Goal: Transaction & Acquisition: Purchase product/service

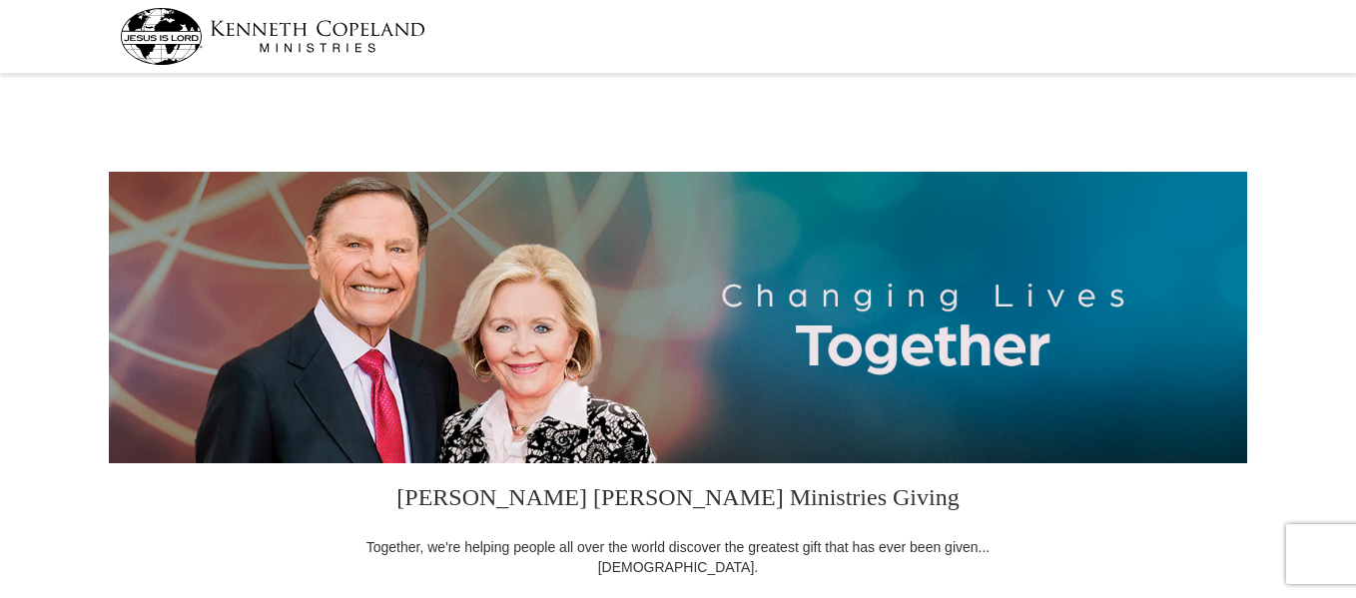
select select "CA"
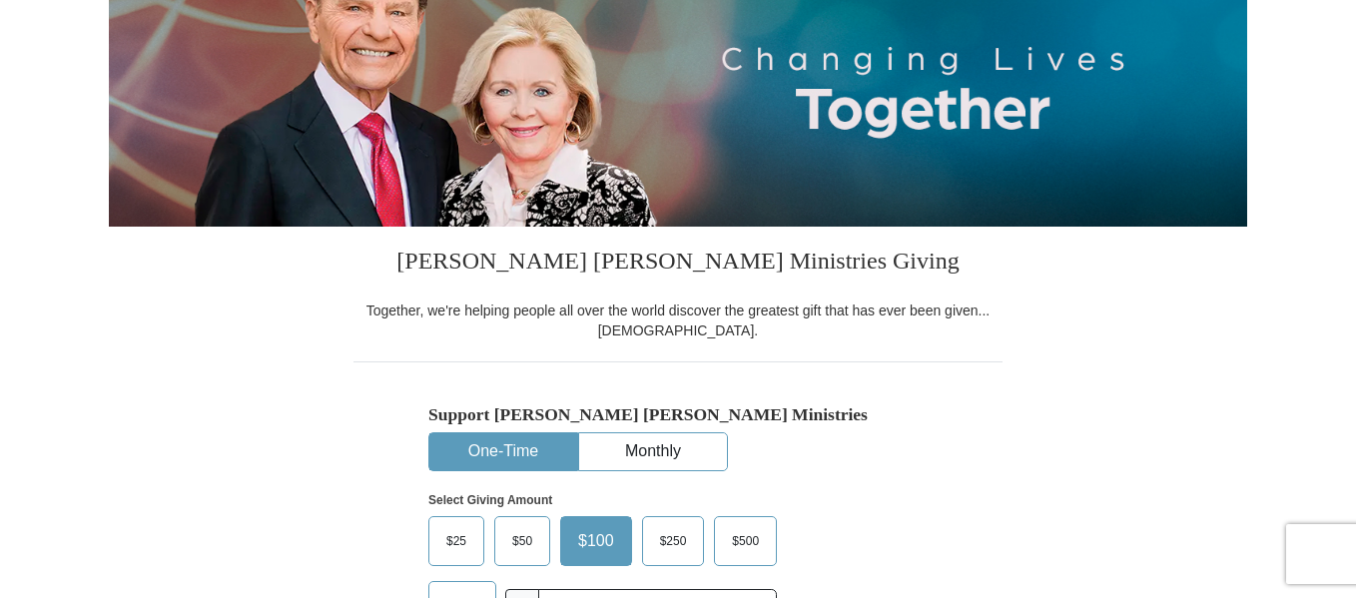
click at [468, 533] on span "$25" at bounding box center [456, 541] width 40 height 30
click at [0, 0] on input "$25" at bounding box center [0, 0] width 0 height 0
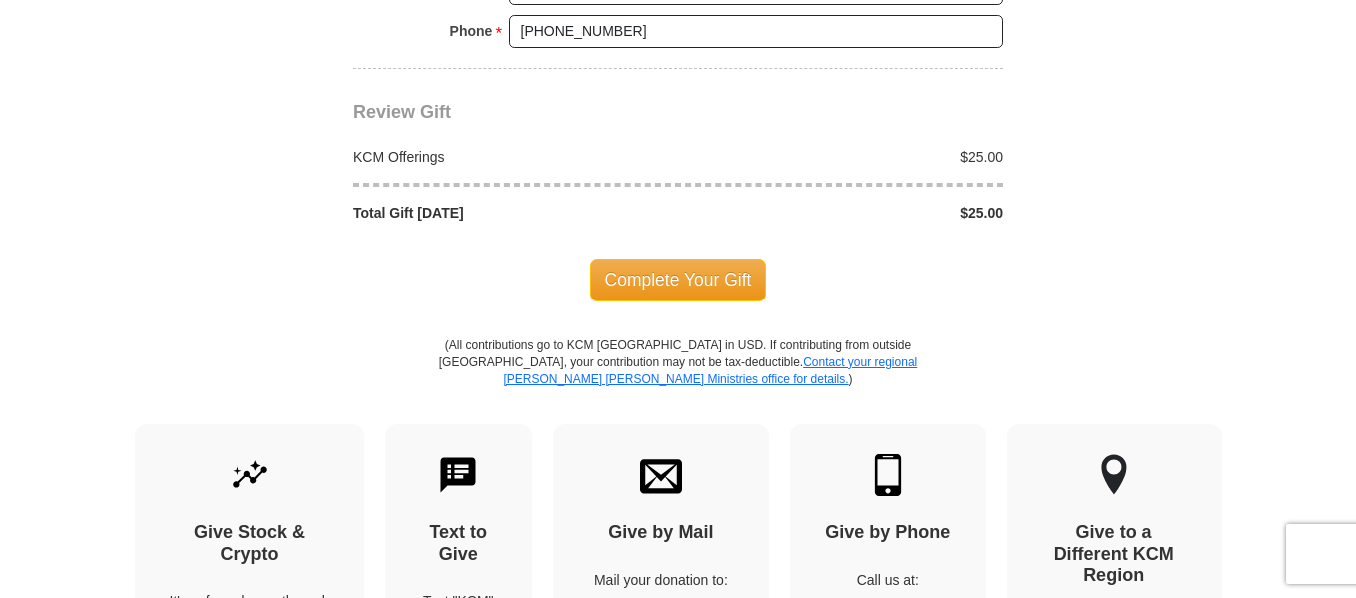
scroll to position [1834, 0]
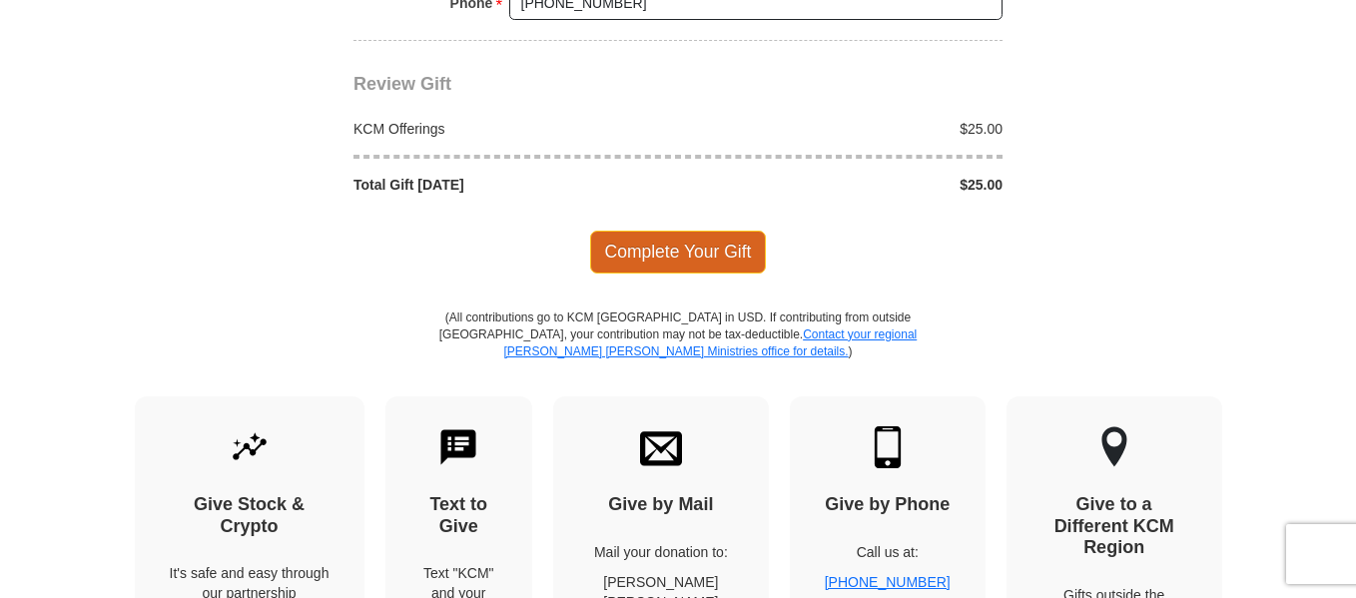
click at [699, 261] on span "Complete Your Gift" at bounding box center [678, 252] width 177 height 42
